Goal: Task Accomplishment & Management: Manage account settings

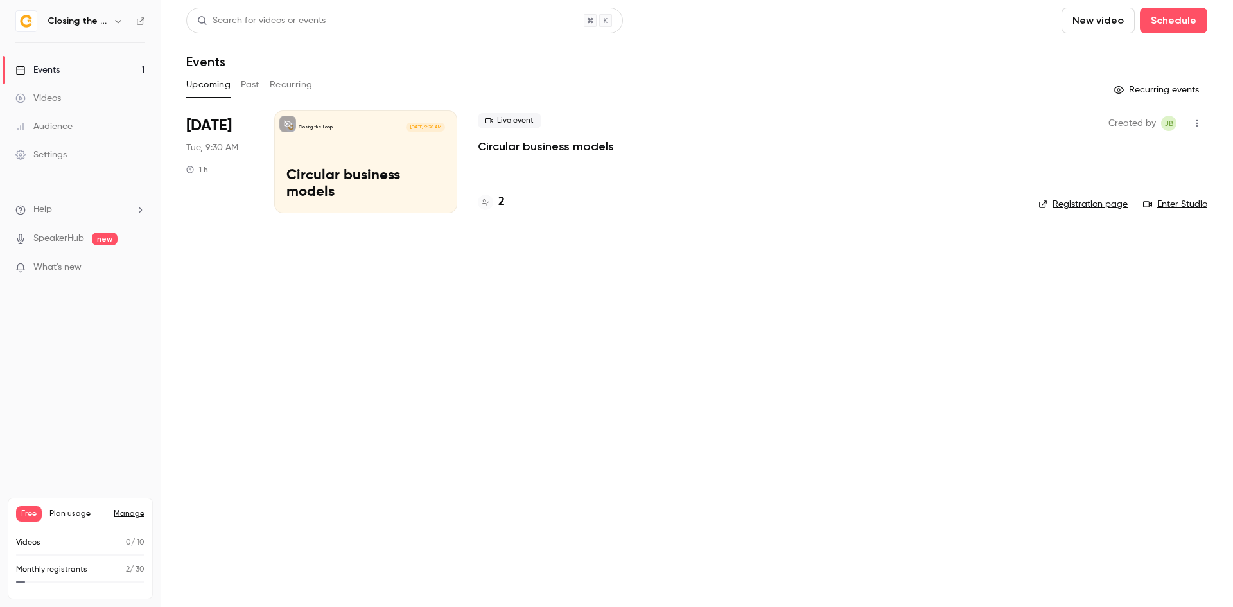
click at [112, 21] on button "button" at bounding box center [117, 20] width 15 height 15
click at [303, 269] on div at bounding box center [616, 303] width 1233 height 607
click at [361, 188] on p "Circular business models" at bounding box center [365, 184] width 159 height 33
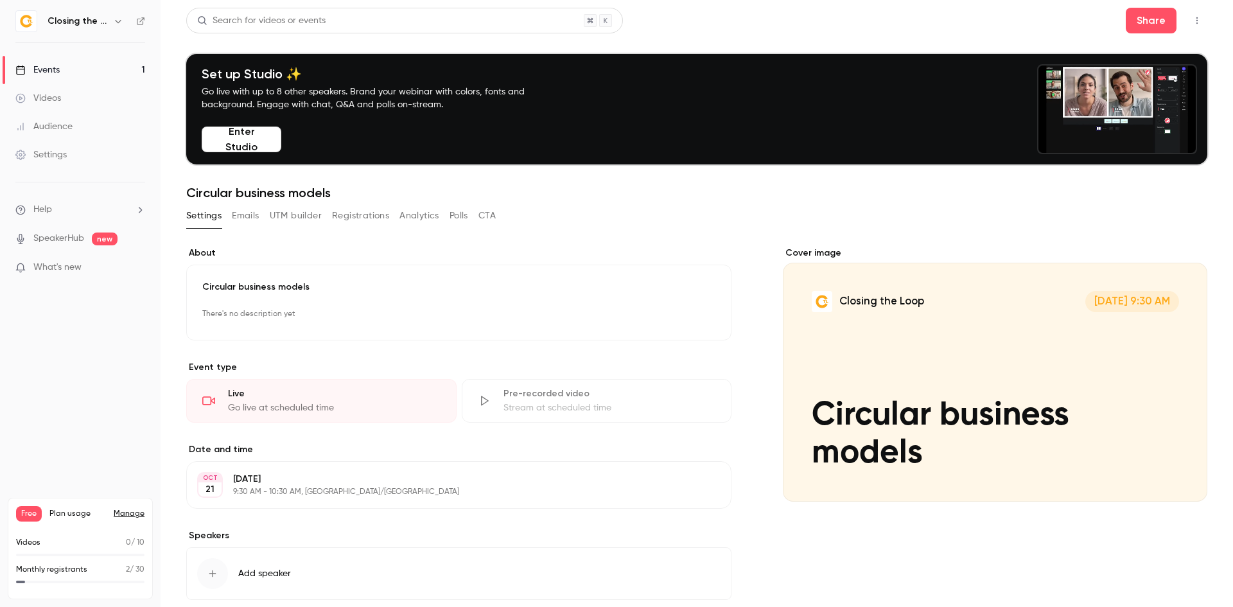
click at [246, 216] on button "Emails" at bounding box center [245, 215] width 27 height 21
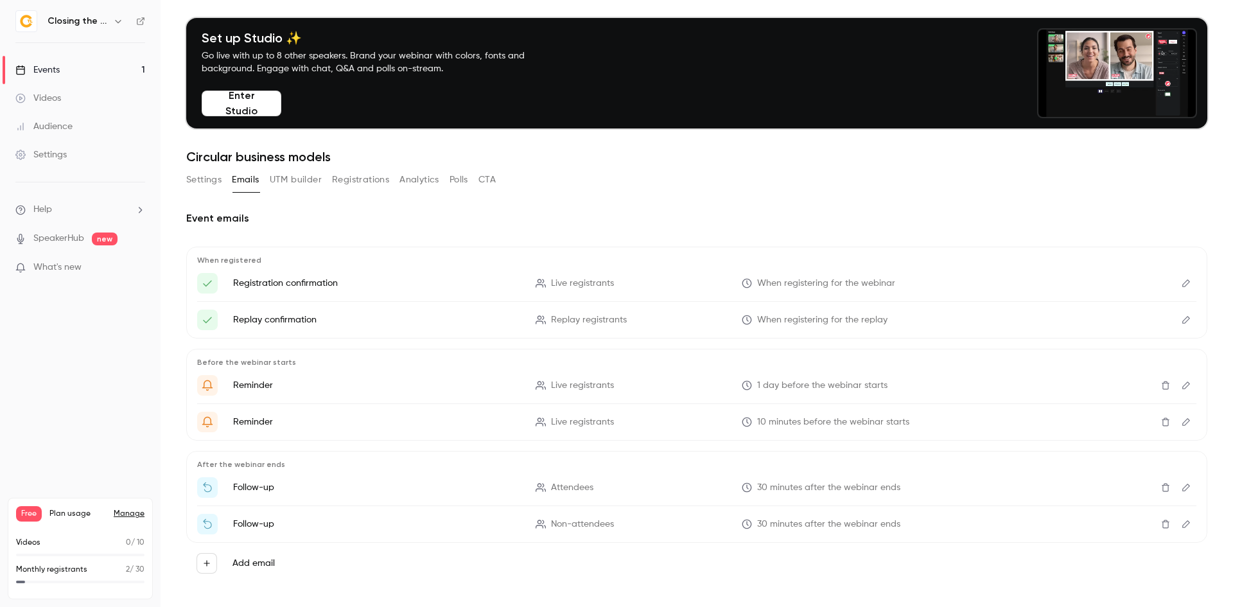
scroll to position [46, 0]
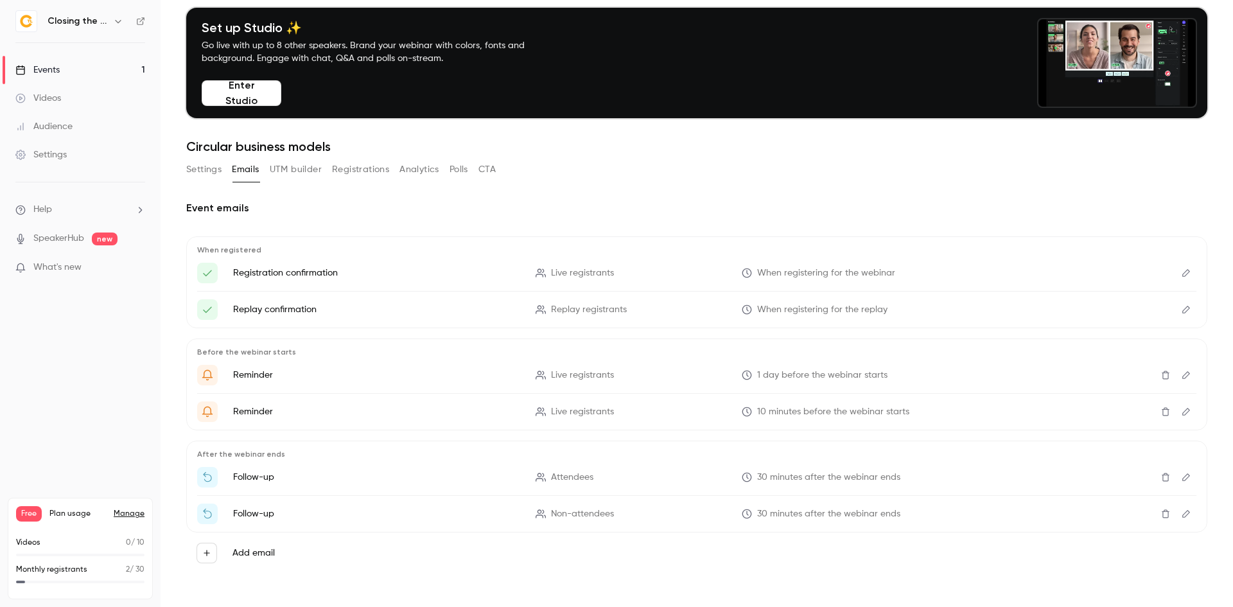
click at [1178, 268] on button "Edit" at bounding box center [1186, 273] width 21 height 21
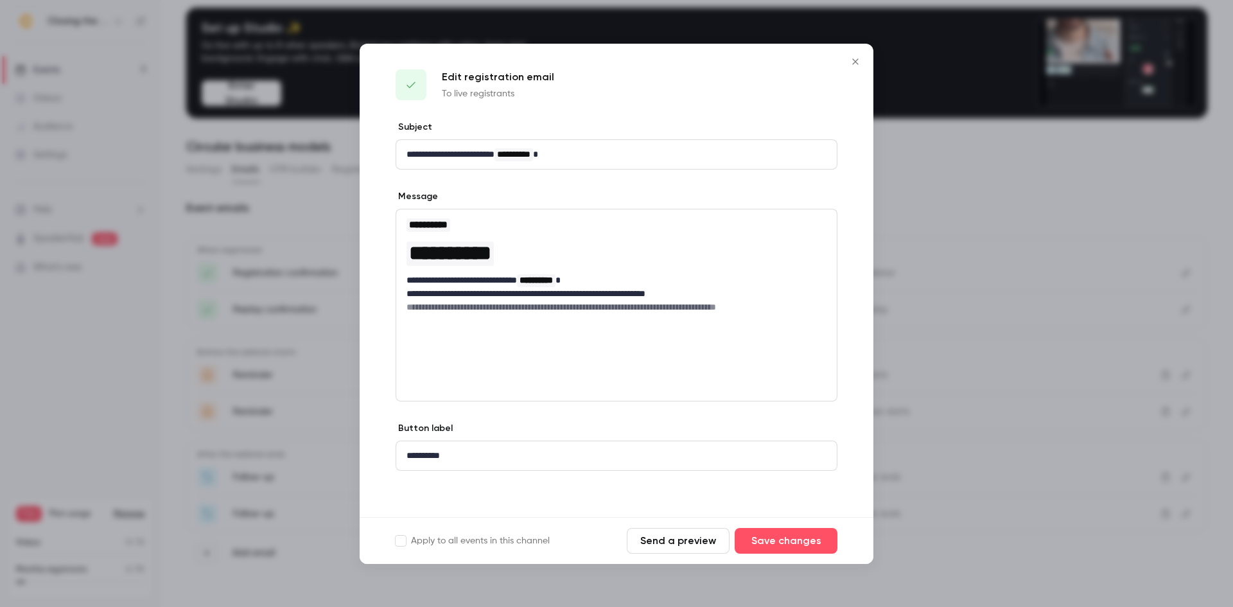
click at [854, 64] on icon "Close" at bounding box center [855, 62] width 15 height 10
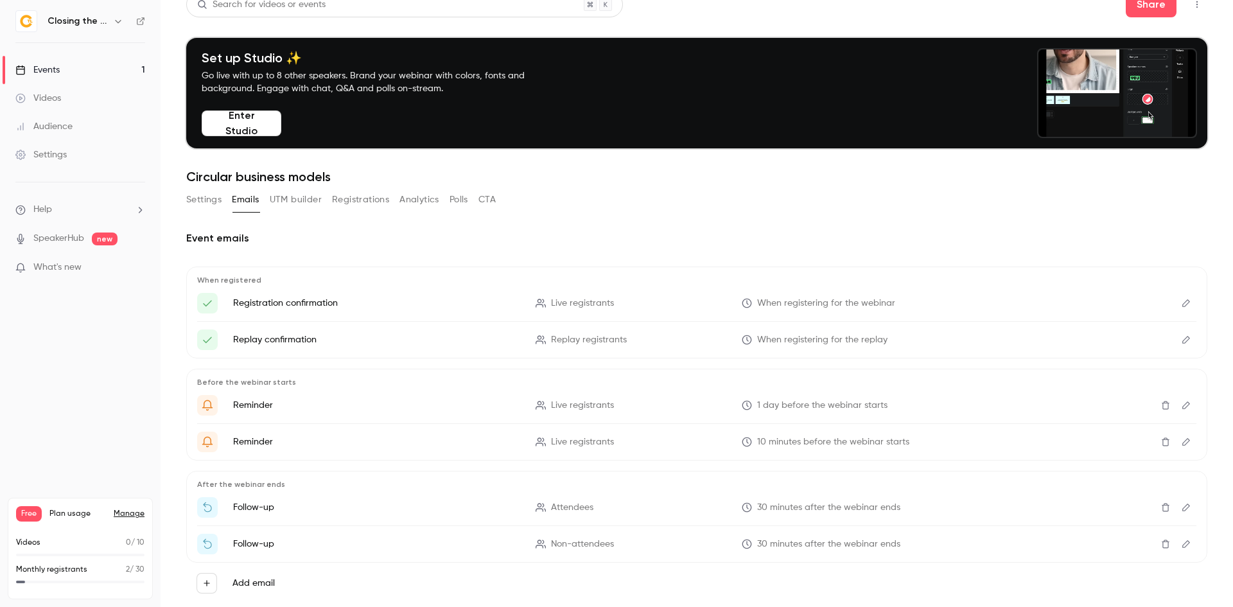
scroll to position [0, 0]
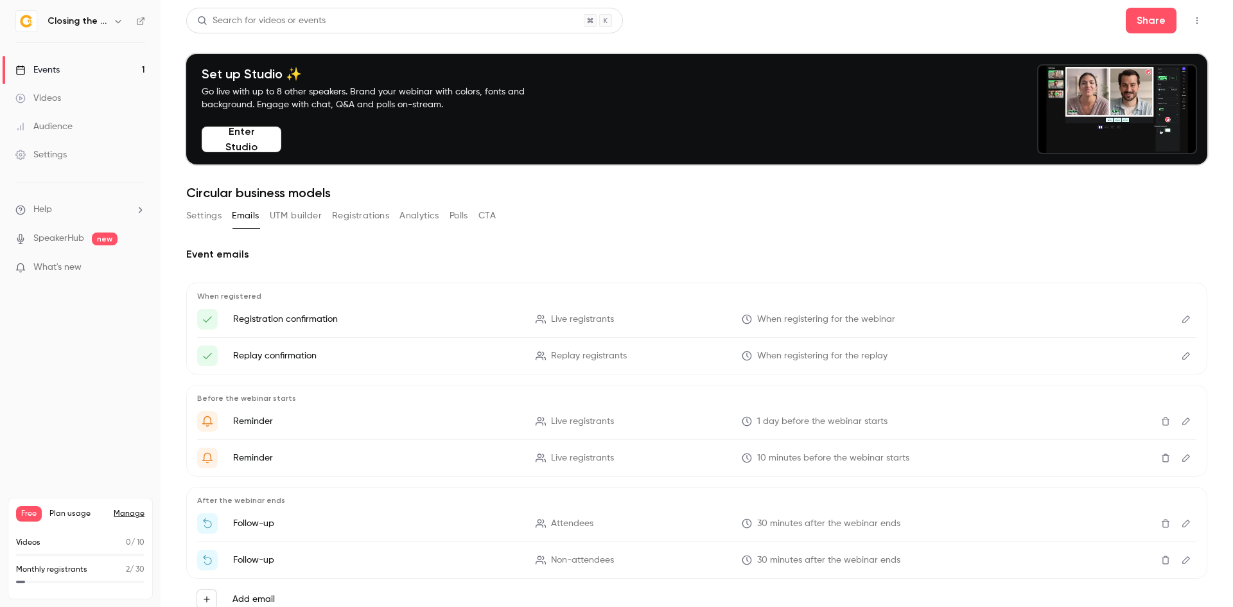
click at [212, 214] on button "Settings" at bounding box center [203, 215] width 35 height 21
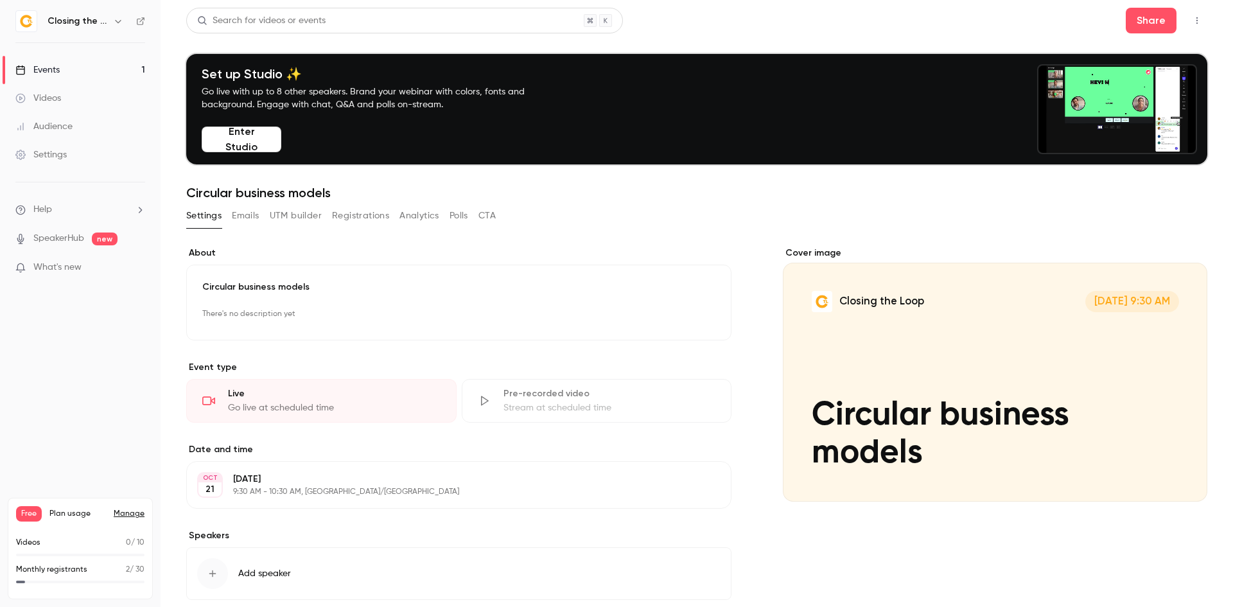
click at [676, 319] on icon "button" at bounding box center [680, 314] width 8 height 8
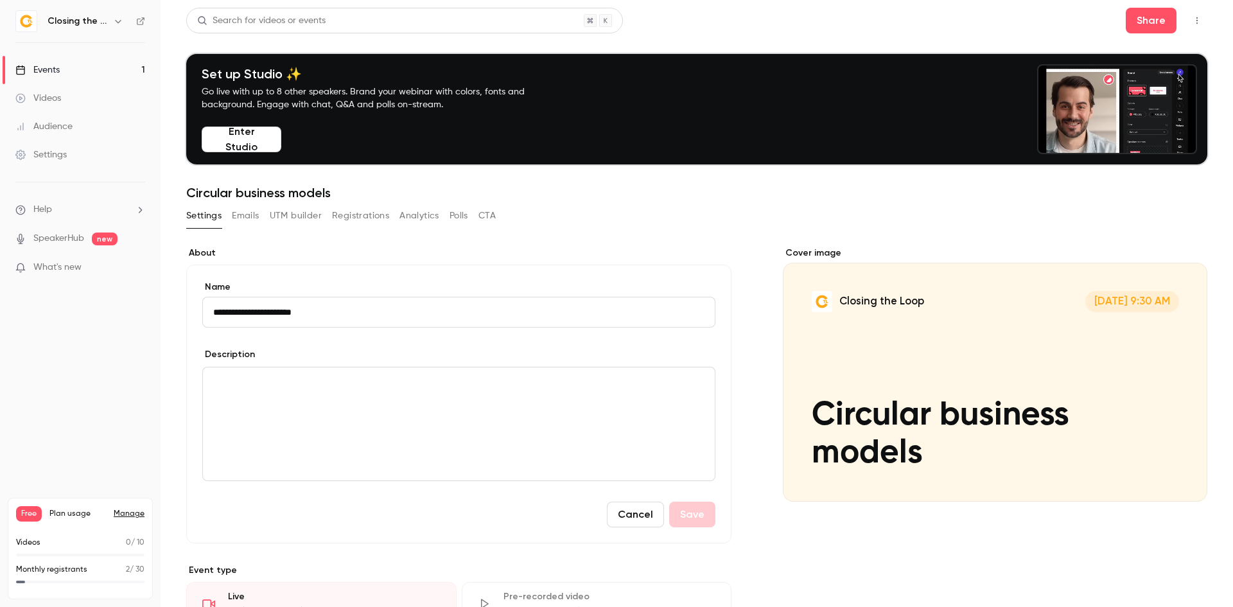
click at [420, 397] on div "editor" at bounding box center [459, 423] width 512 height 113
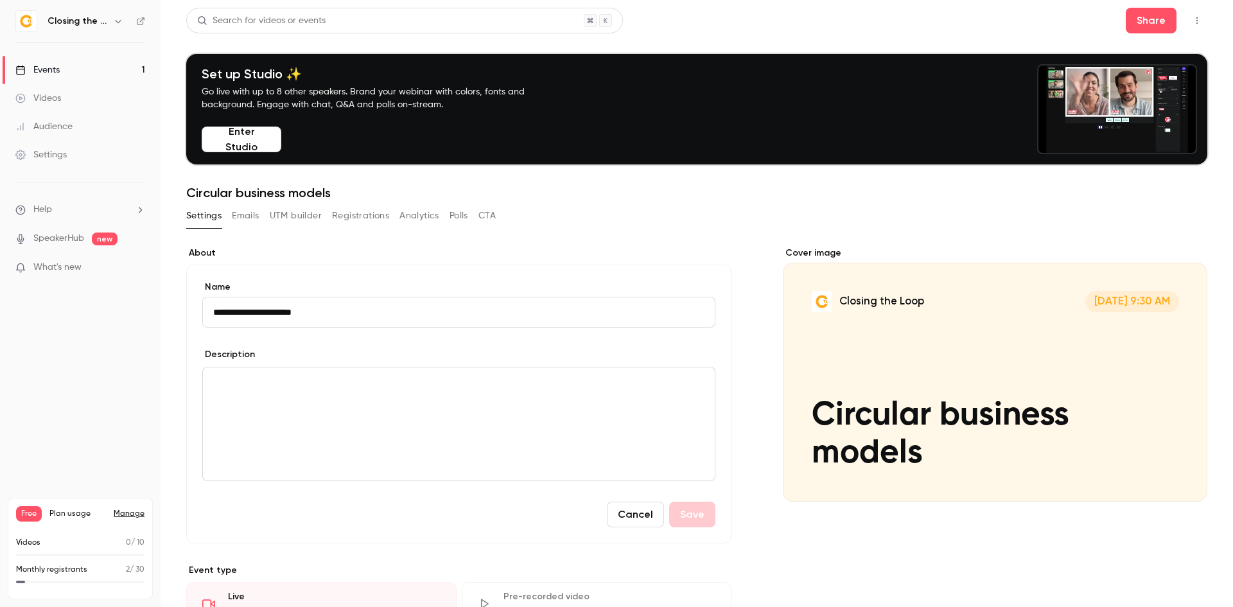
click at [259, 217] on button "Emails" at bounding box center [245, 215] width 27 height 21
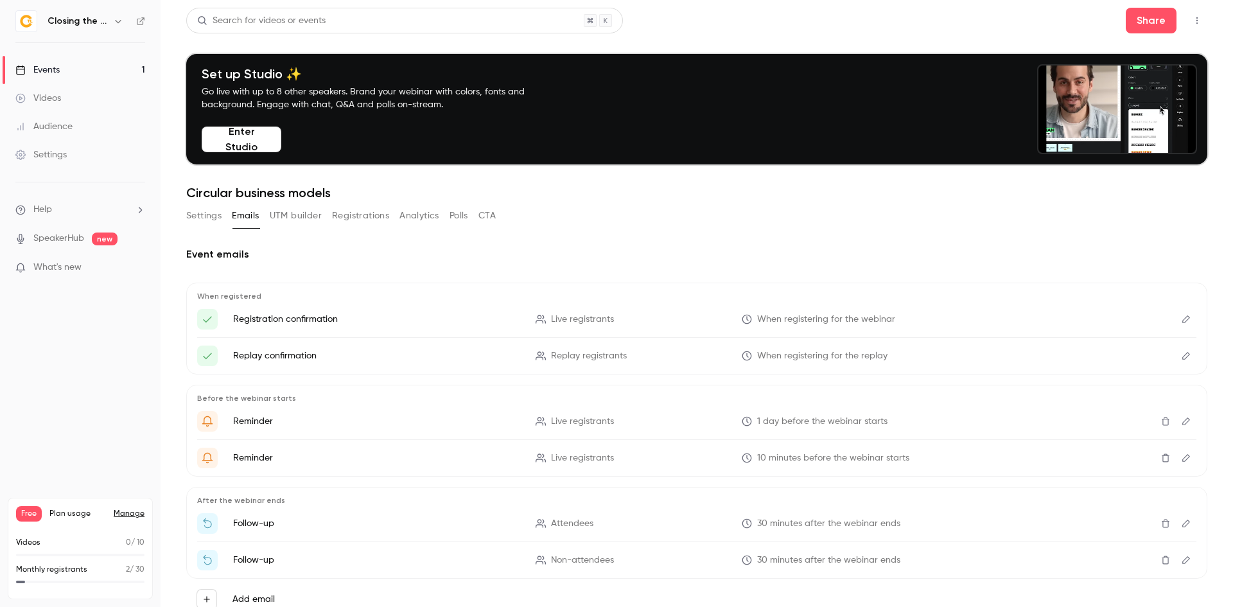
click at [286, 212] on button "UTM builder" at bounding box center [296, 215] width 52 height 21
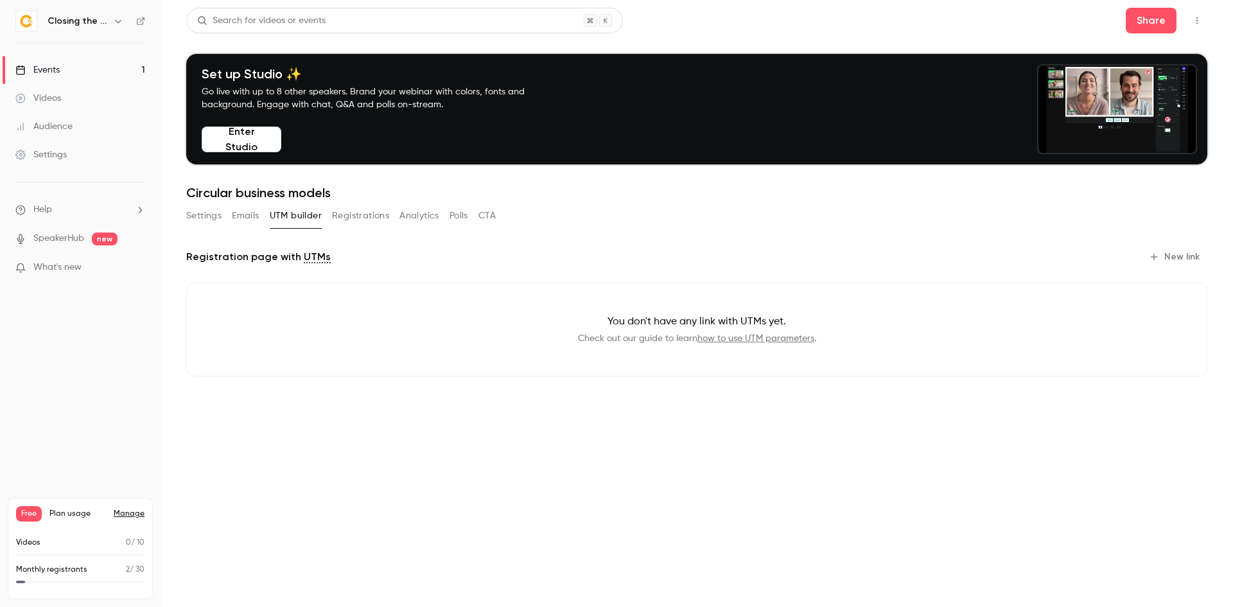
click at [382, 215] on button "Registrations" at bounding box center [360, 215] width 57 height 21
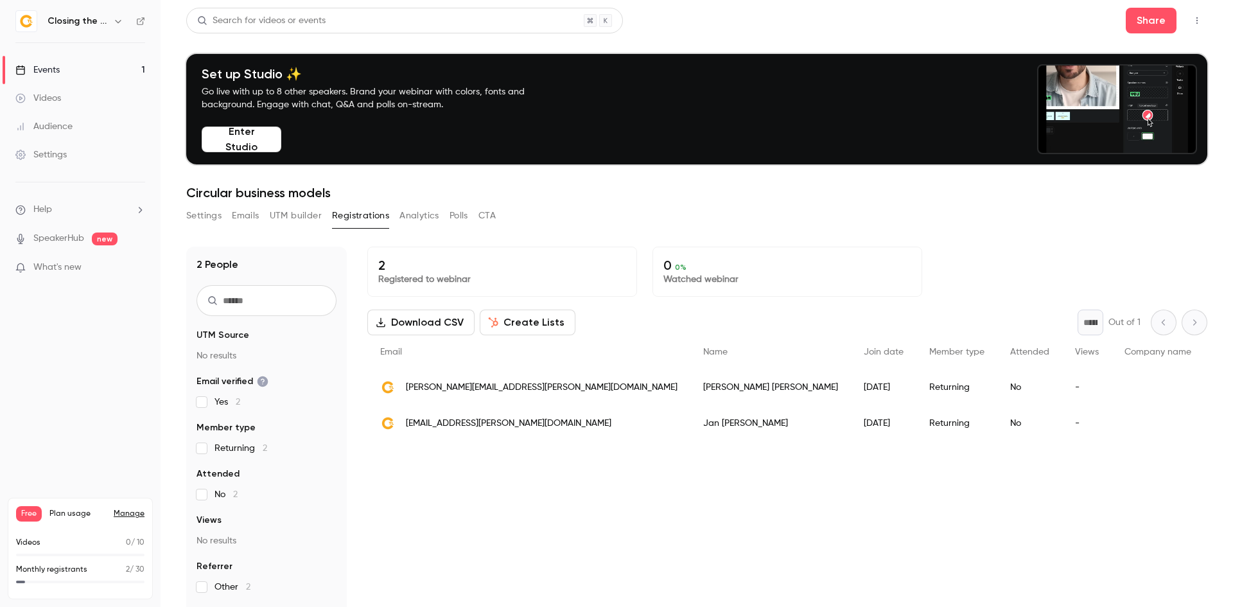
click at [217, 218] on button "Settings" at bounding box center [203, 215] width 35 height 21
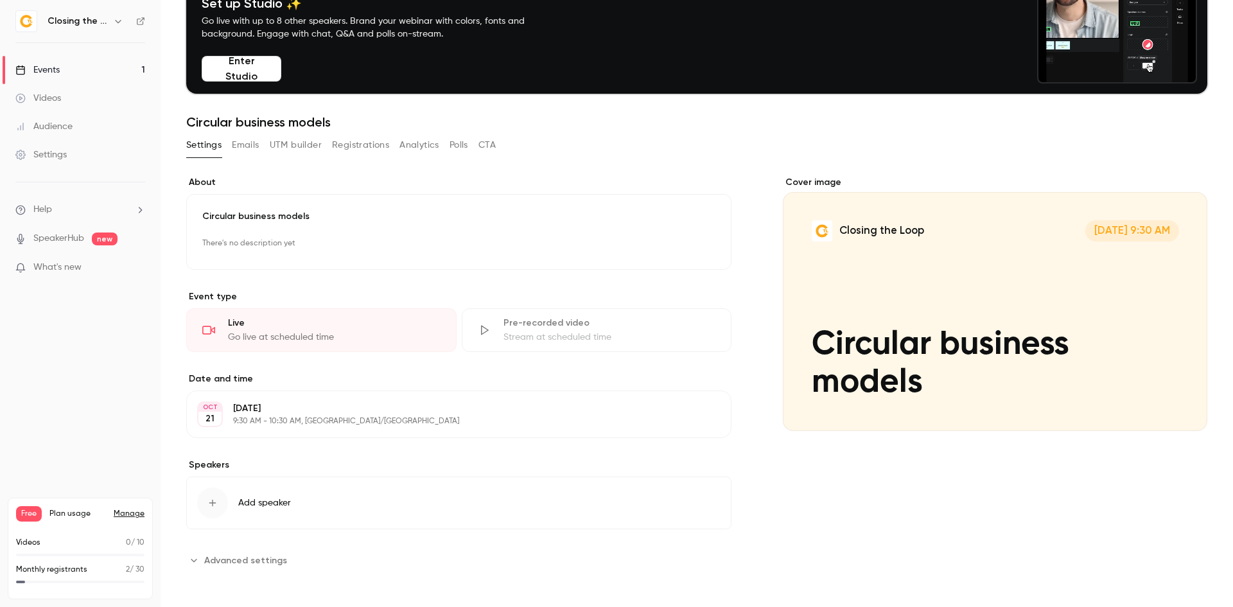
scroll to position [73, 0]
